Goal: Navigation & Orientation: Find specific page/section

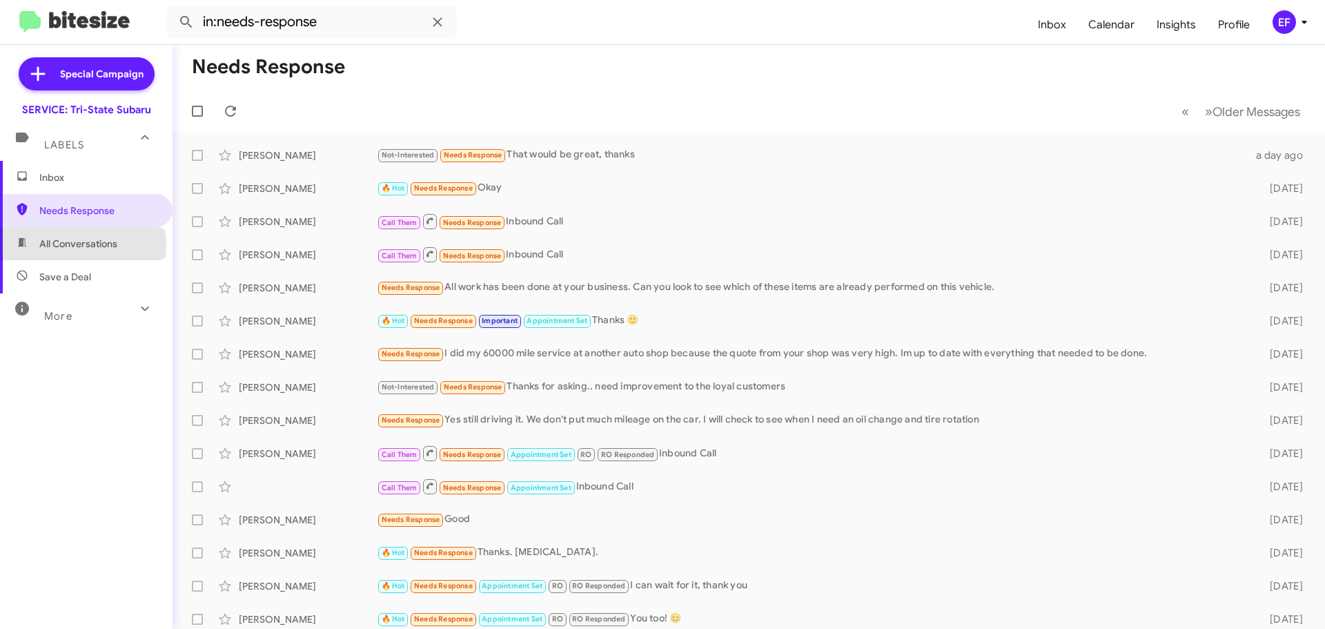
click at [82, 246] on span "All Conversations" at bounding box center [78, 244] width 78 height 14
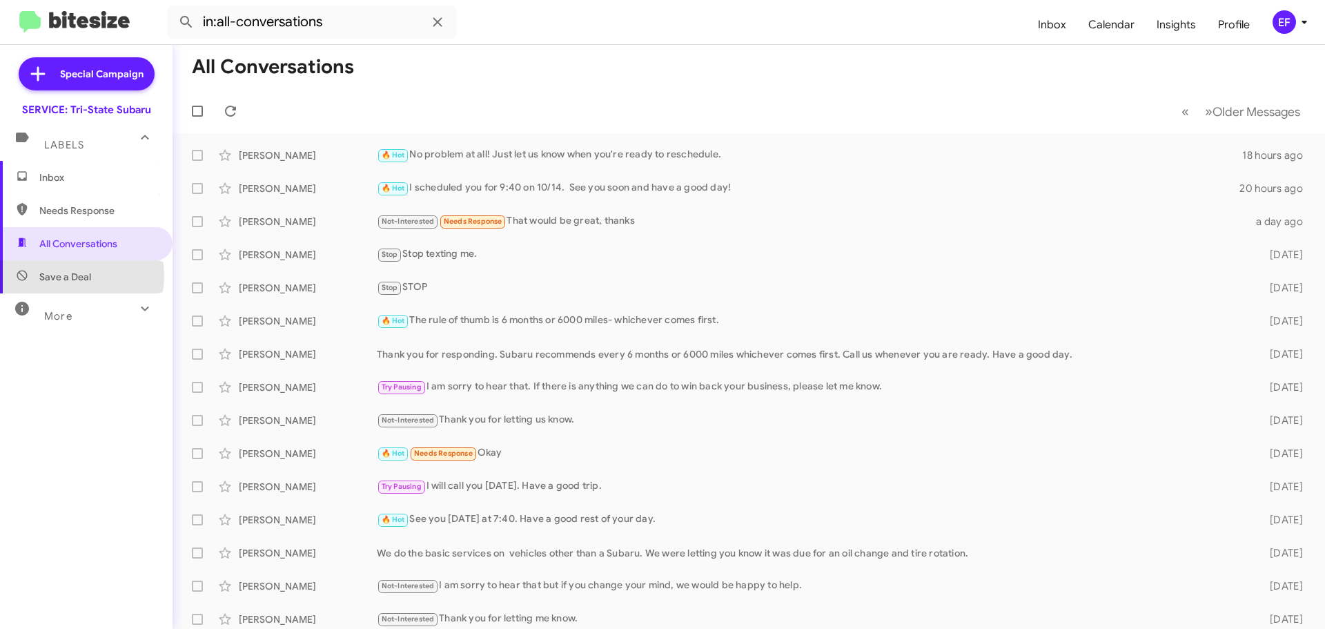
click at [72, 275] on span "Save a Deal" at bounding box center [65, 277] width 52 height 14
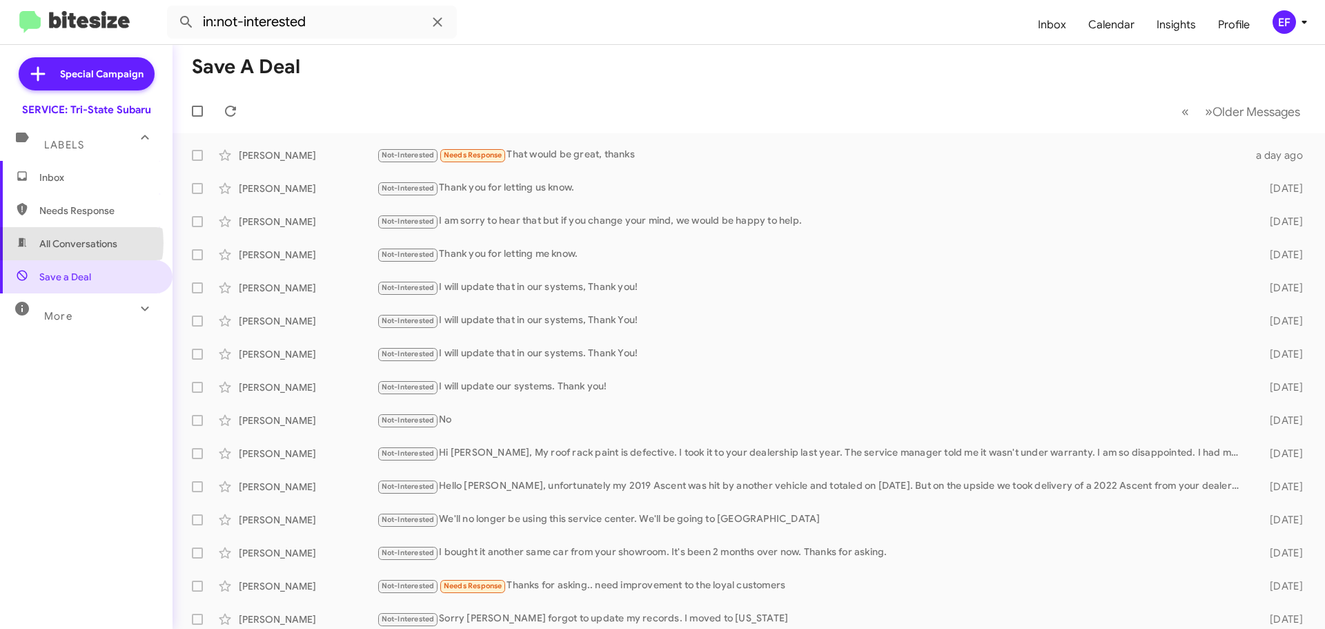
click at [65, 243] on span "All Conversations" at bounding box center [78, 244] width 78 height 14
type input "in:all-conversations"
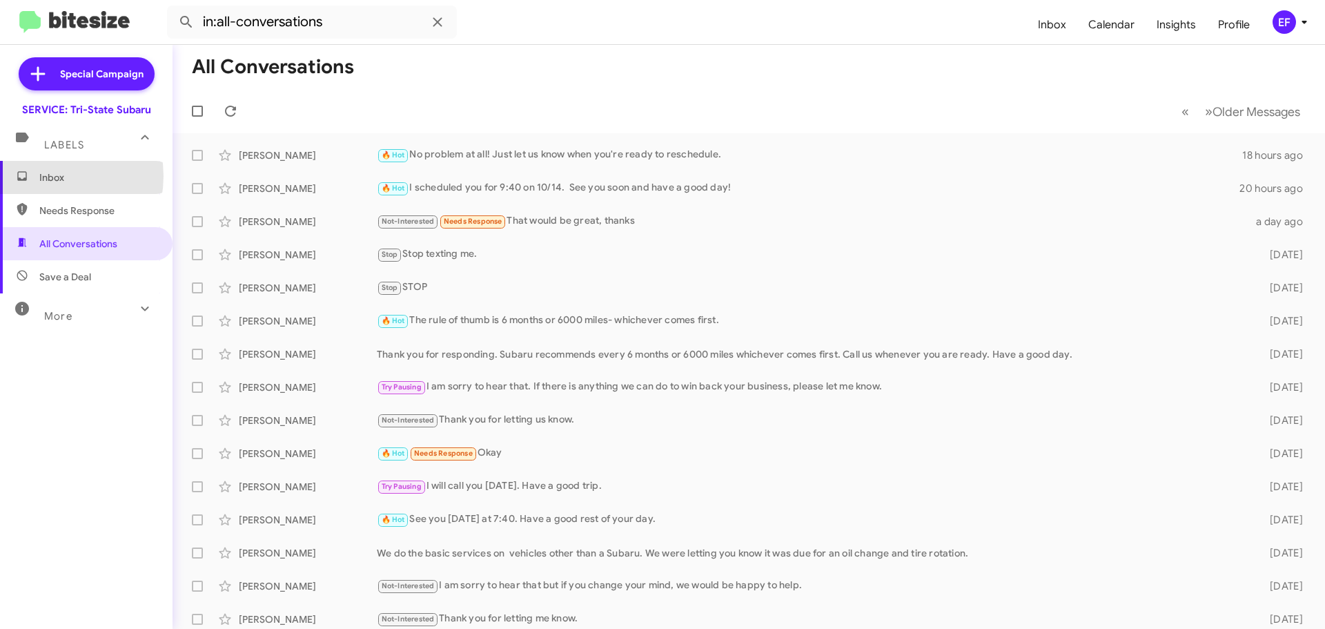
click at [44, 176] on span "Inbox" at bounding box center [97, 177] width 117 height 14
